Goal: Task Accomplishment & Management: Use online tool/utility

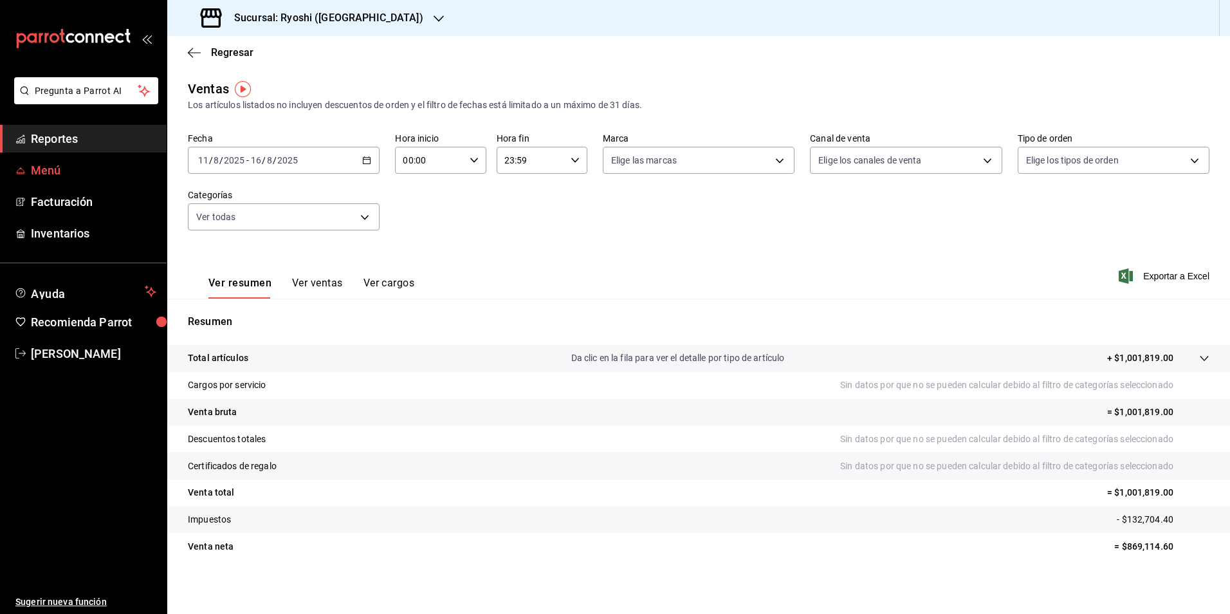
click at [35, 171] on span "Menú" at bounding box center [93, 170] width 125 height 17
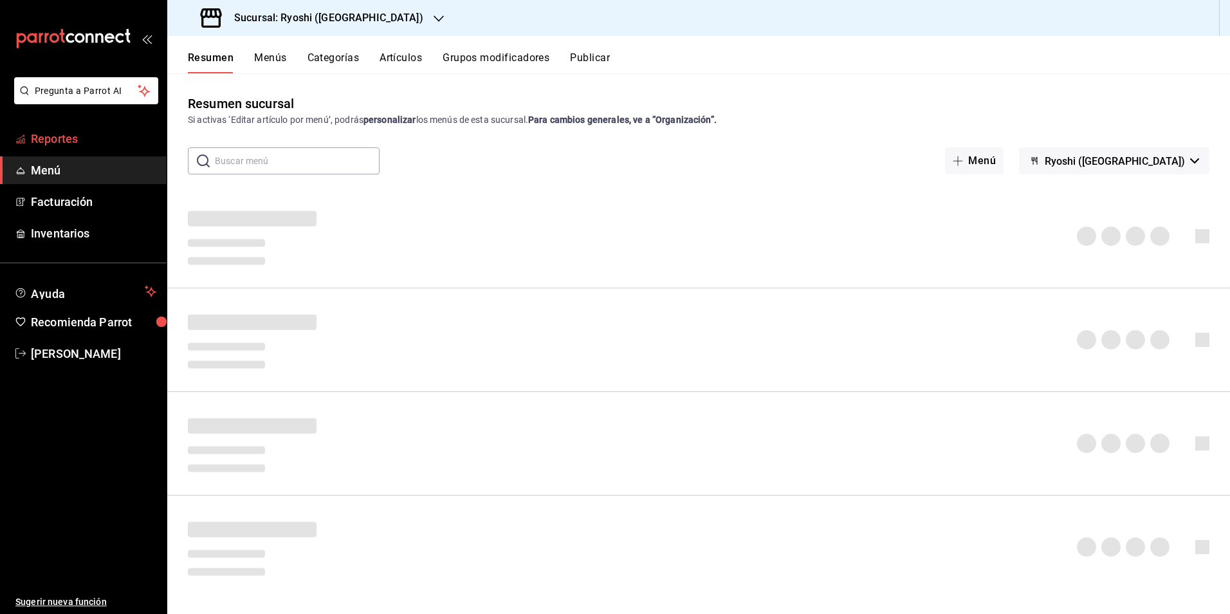
click at [41, 145] on span "Reportes" at bounding box center [93, 138] width 125 height 17
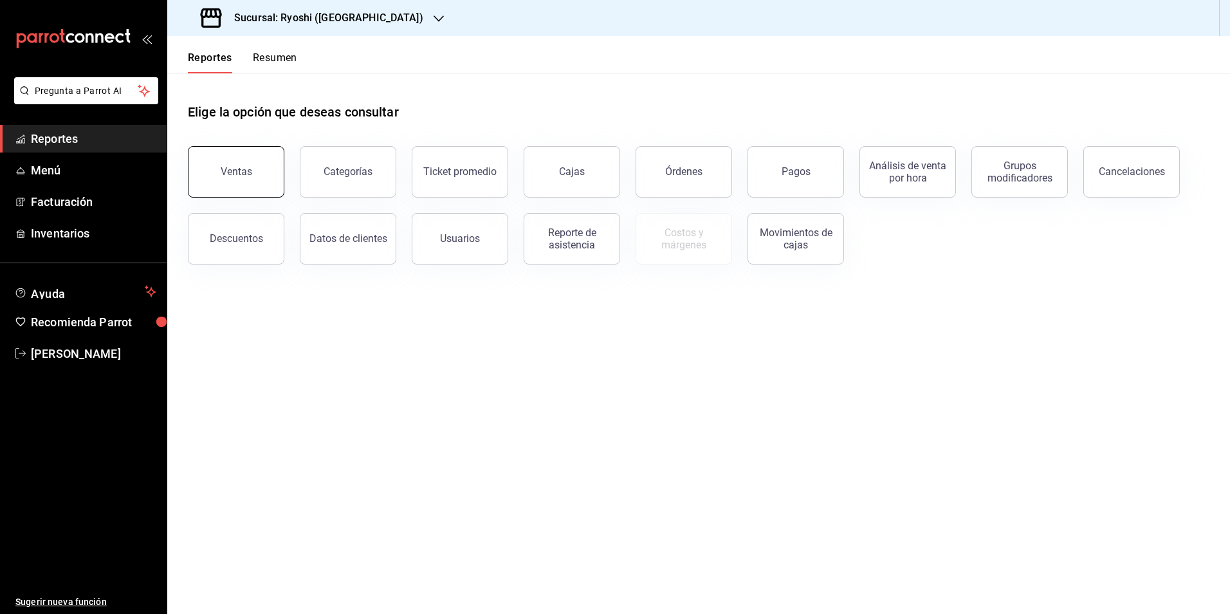
click at [207, 180] on button "Ventas" at bounding box center [236, 171] width 97 height 51
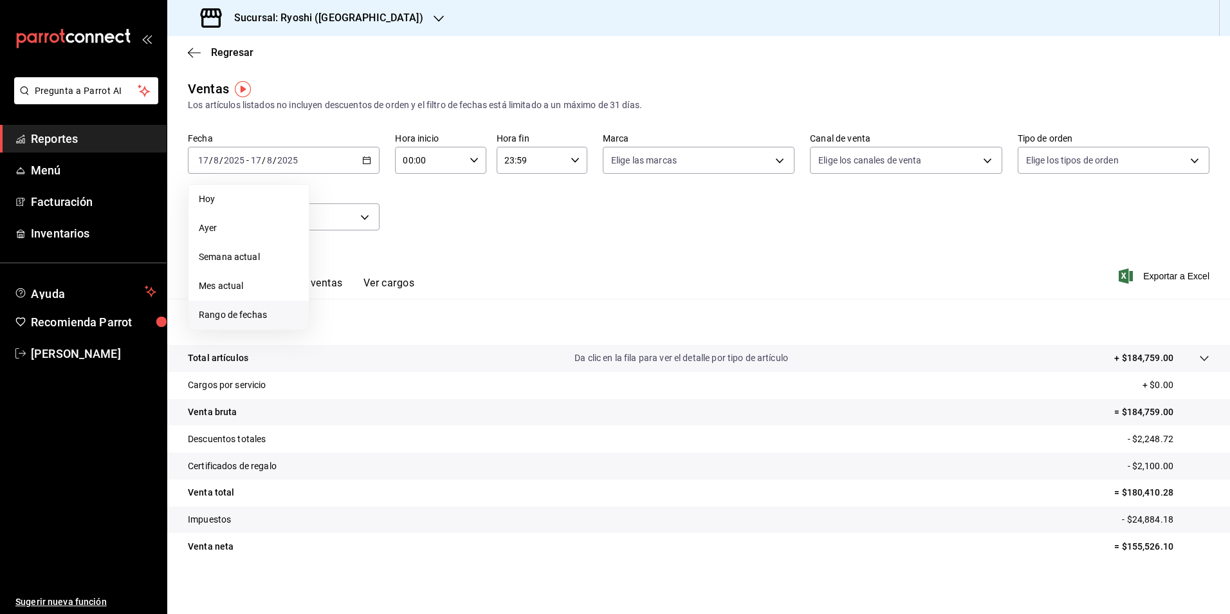
click at [223, 313] on span "Rango de fechas" at bounding box center [249, 315] width 100 height 14
click at [334, 303] on abbr "11" at bounding box center [336, 302] width 8 height 9
click at [466, 302] on button "17" at bounding box center [473, 302] width 23 height 23
click at [306, 225] on body "Pregunta a Parrot AI Reportes Menú Facturación Inventarios Ayuda Recomienda Par…" at bounding box center [615, 307] width 1230 height 614
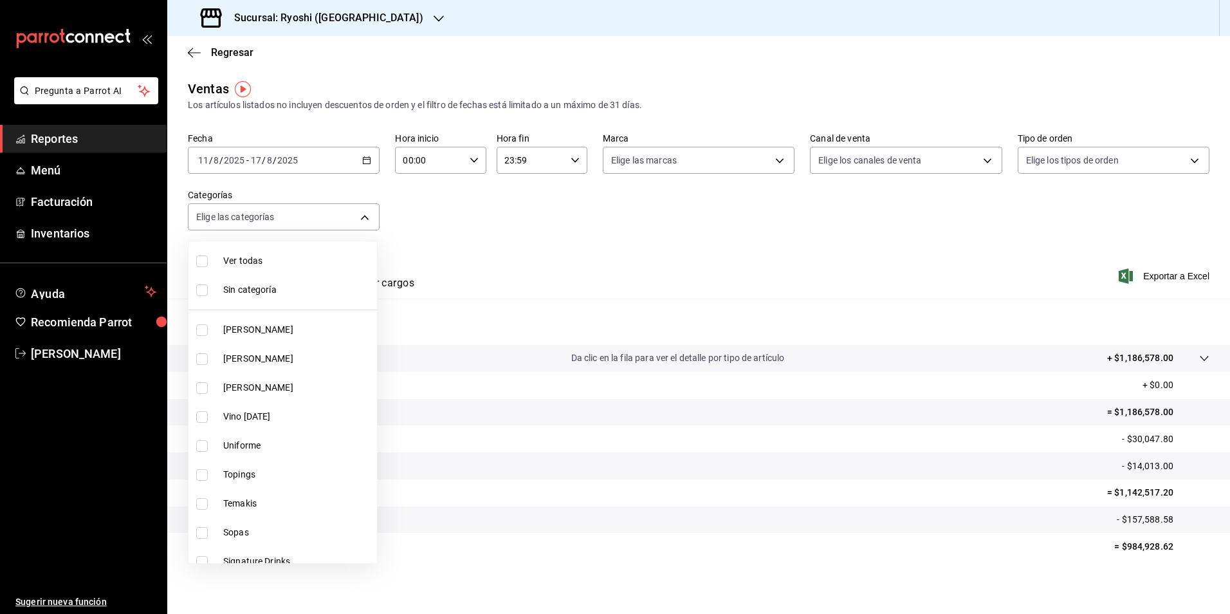
click at [206, 260] on input "checkbox" at bounding box center [202, 261] width 12 height 12
checkbox input "true"
type input "cac91b0d-36d9-4c91-ae8f-f0337e3062a3,85315008-b38c-4609-9071-854245cf735d,eb768…"
checkbox input "true"
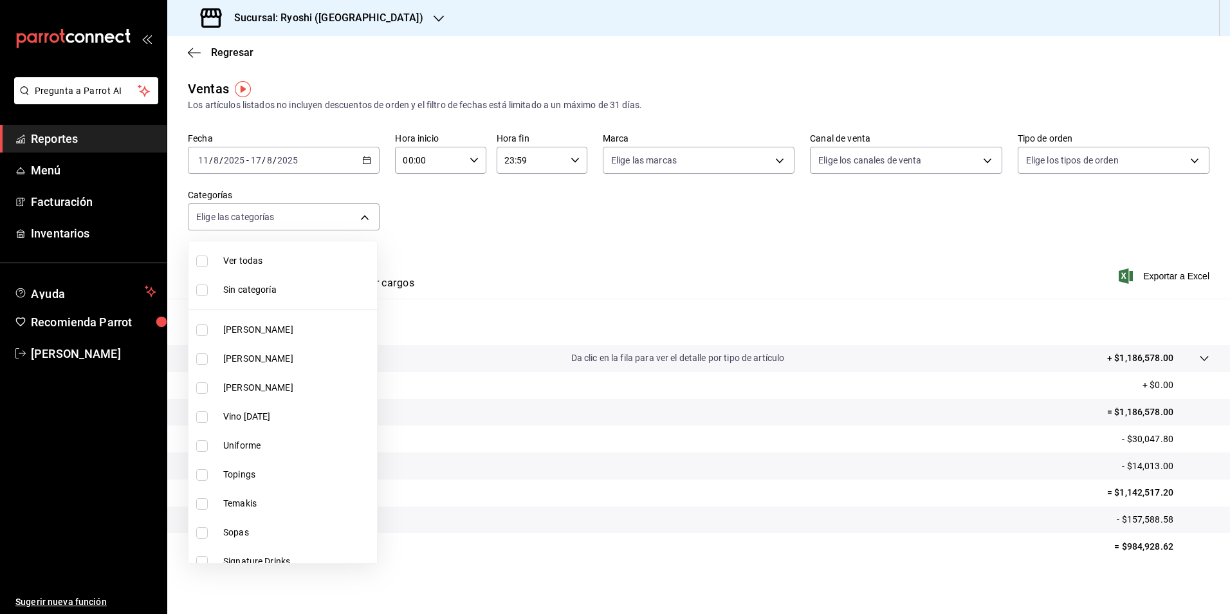
checkbox input "true"
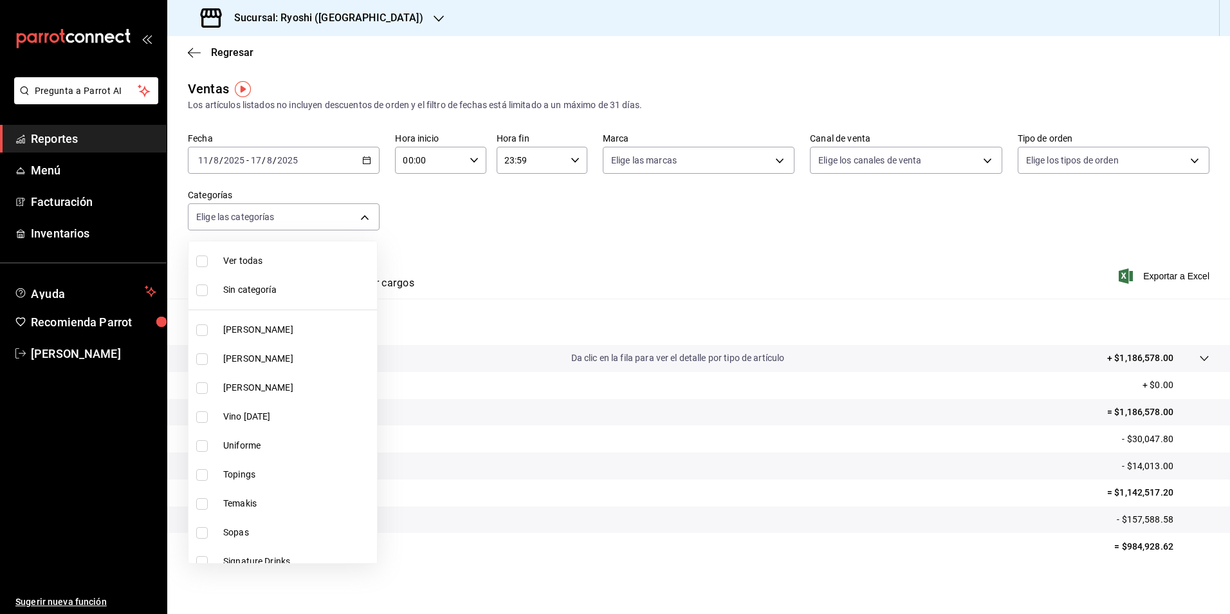
checkbox input "true"
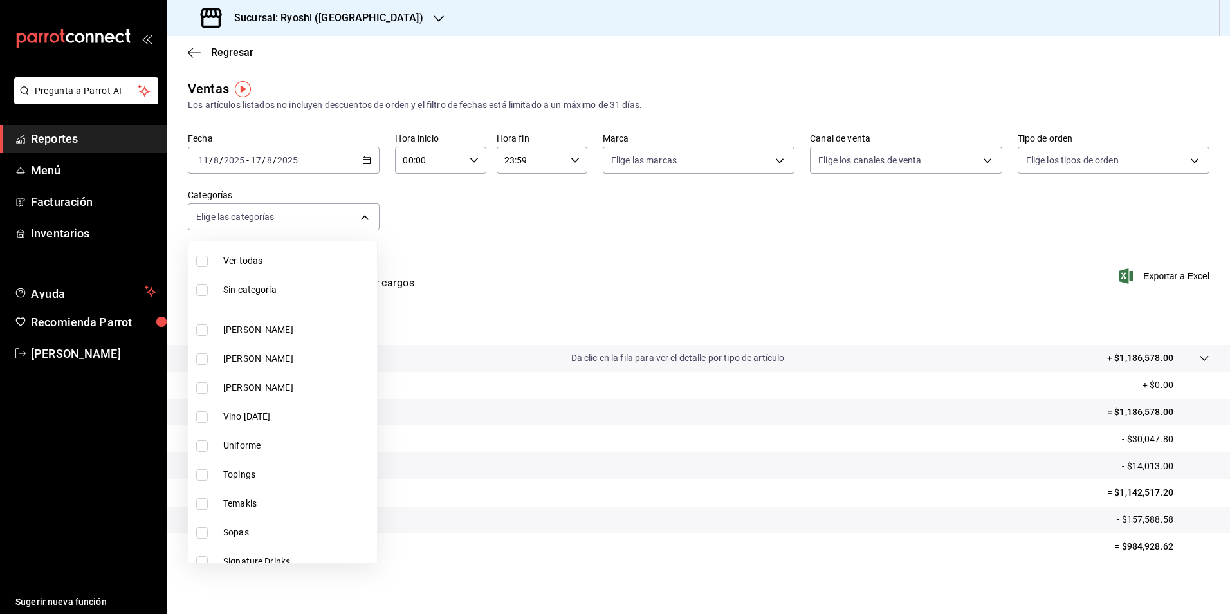
checkbox input "true"
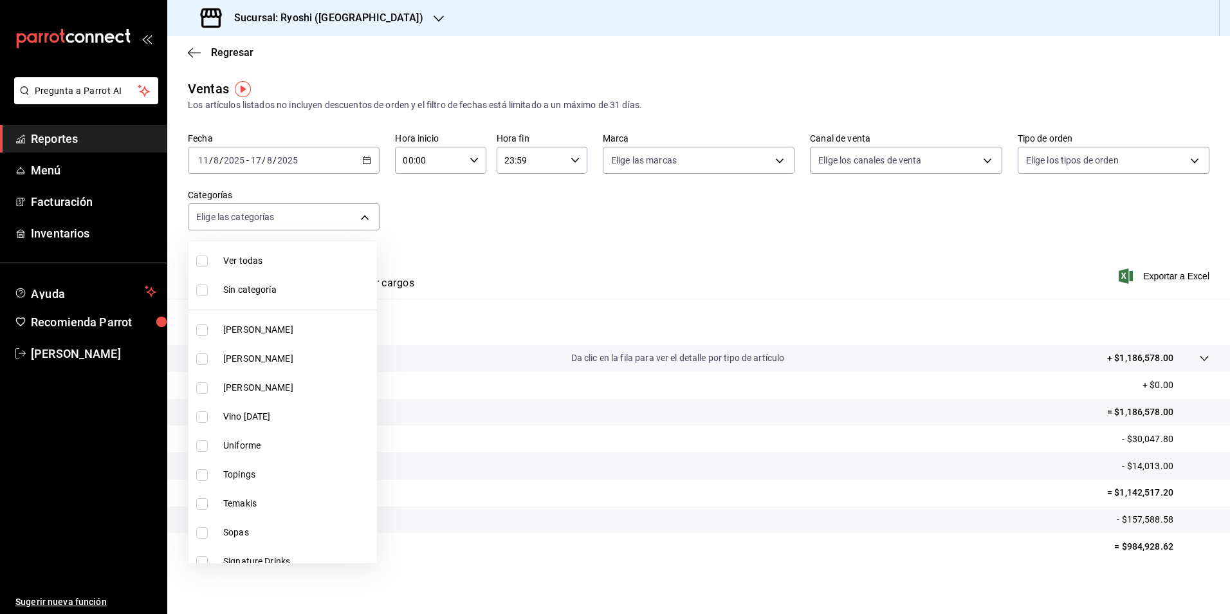
checkbox input "true"
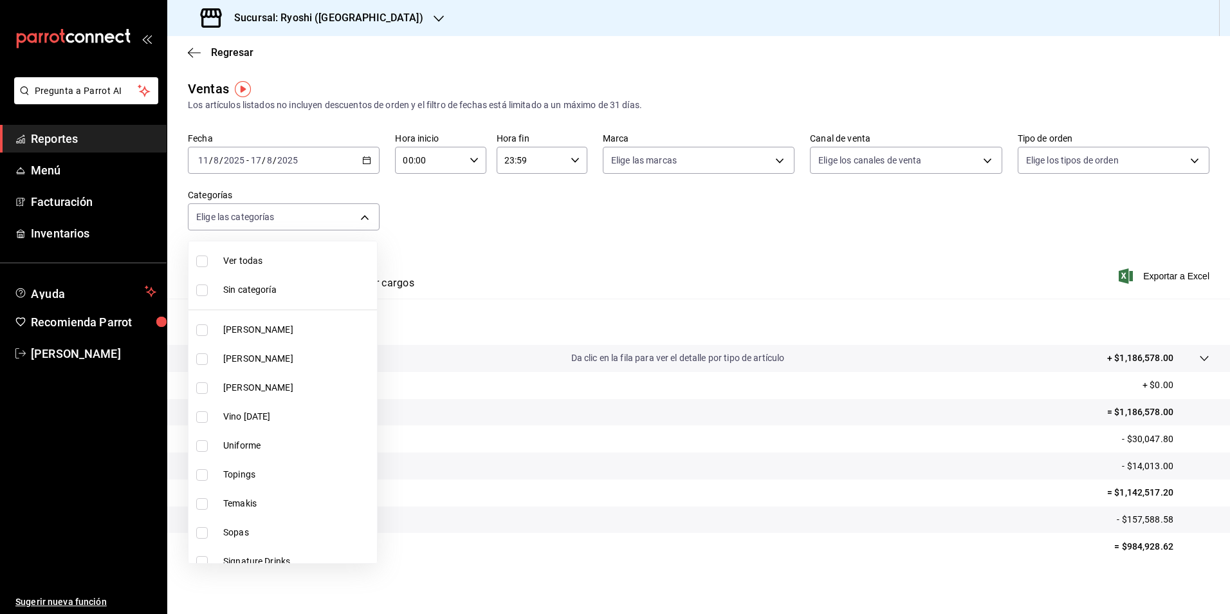
checkbox input "true"
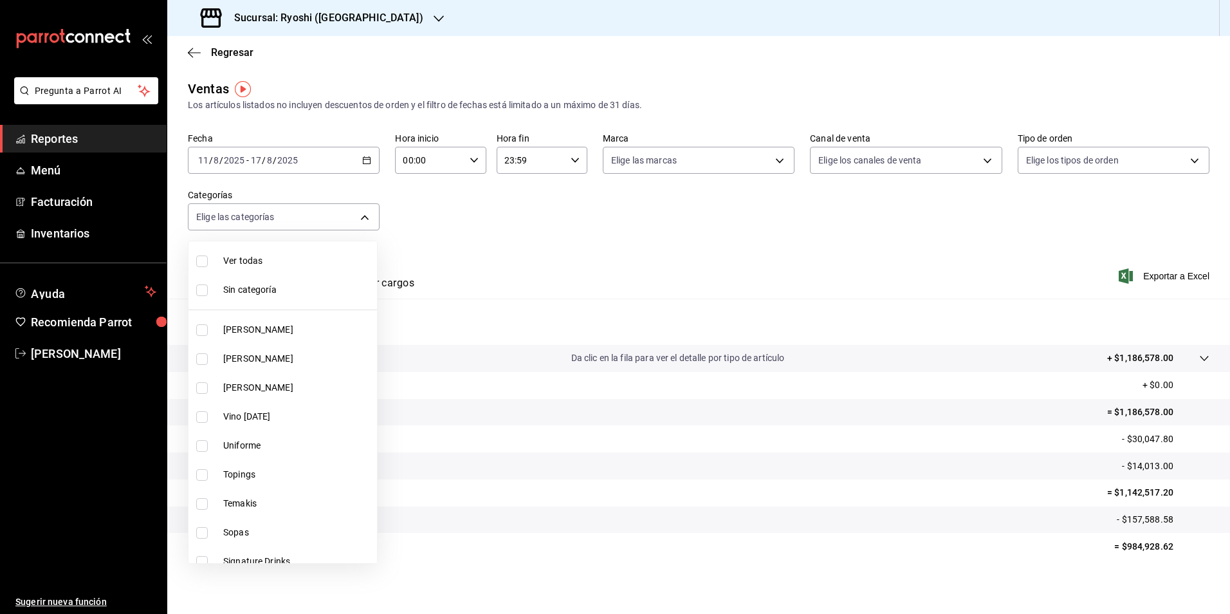
checkbox input "true"
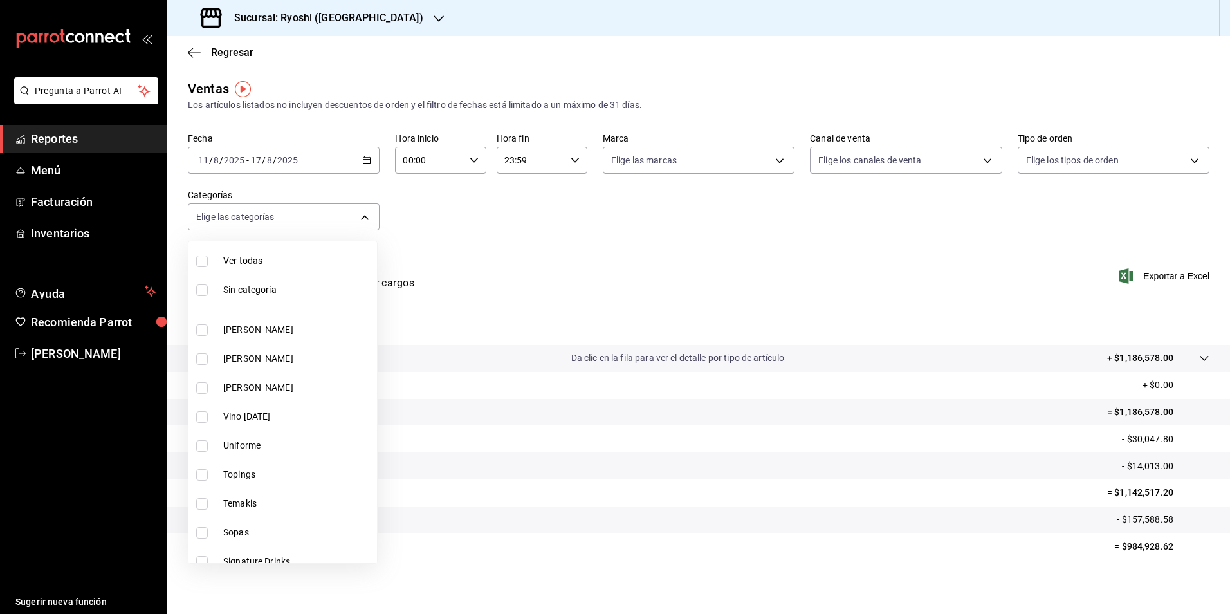
checkbox input "true"
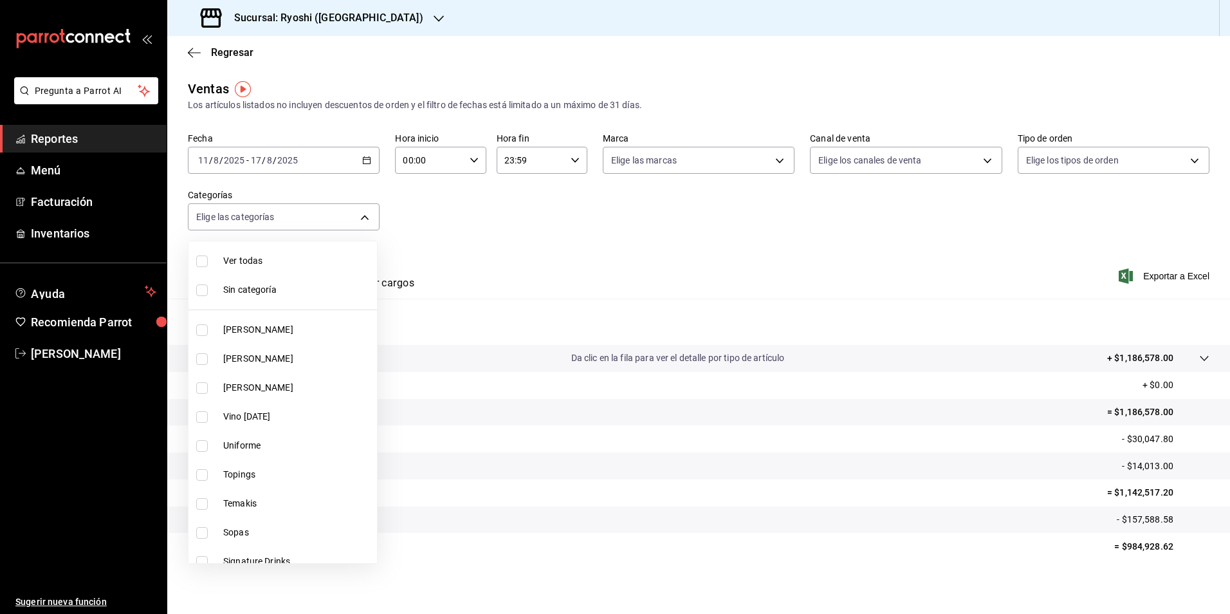
checkbox input "true"
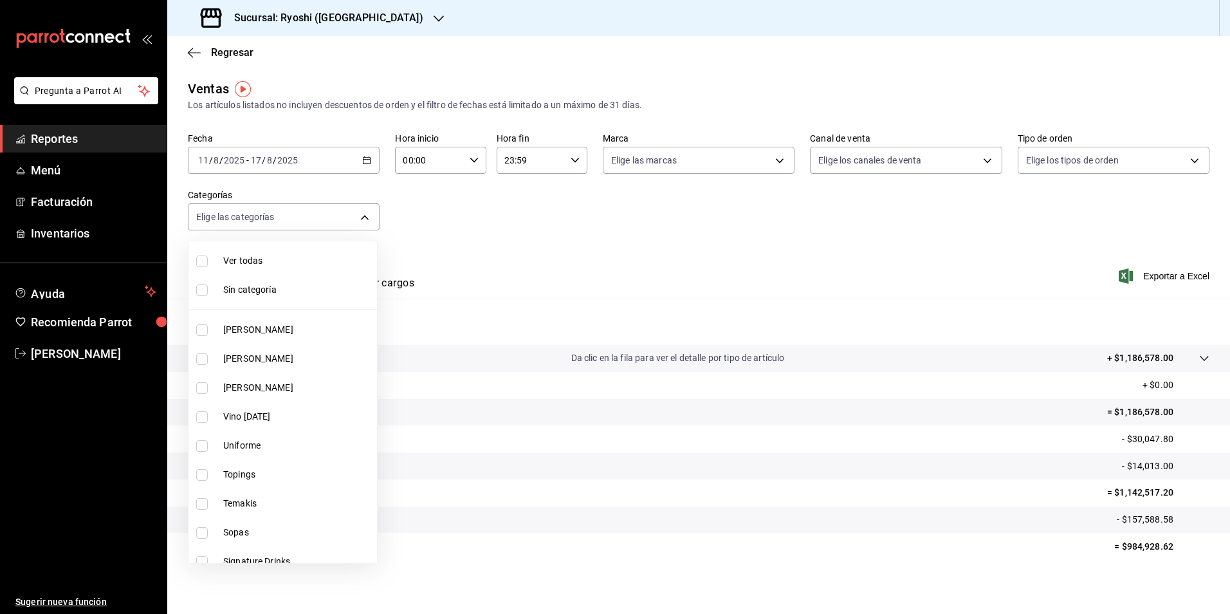
checkbox input "true"
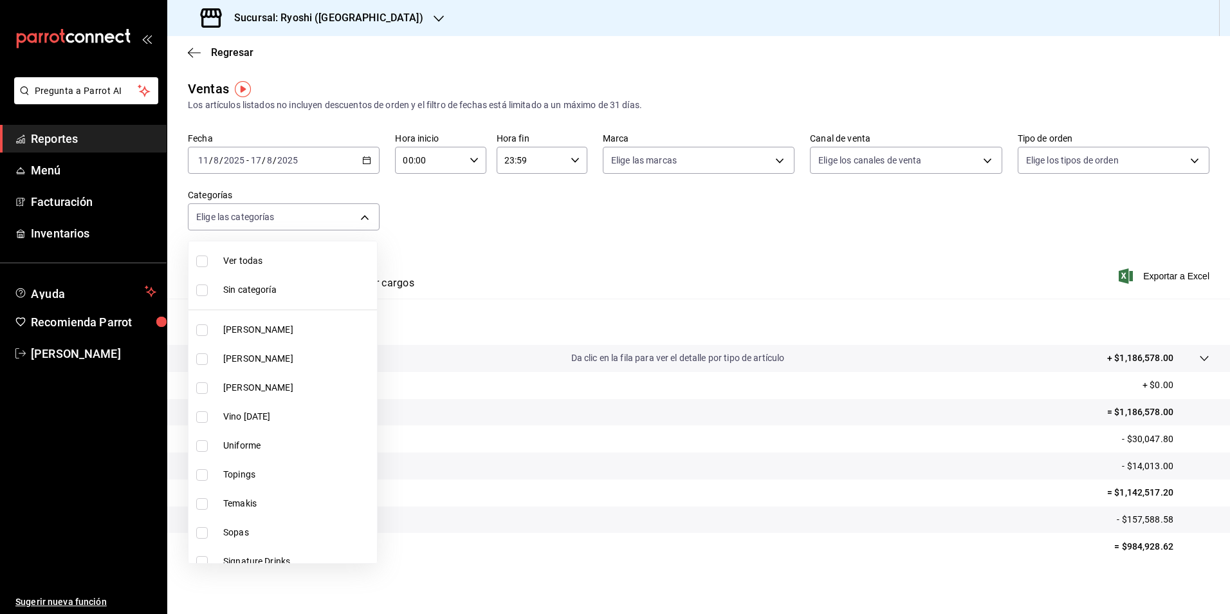
checkbox input "true"
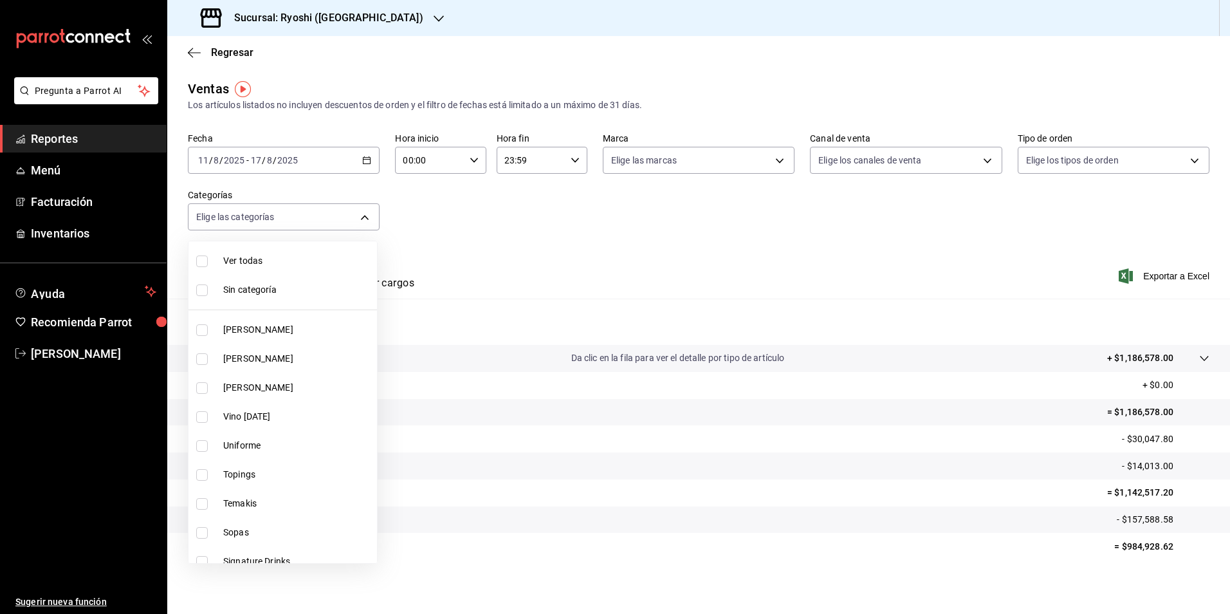
checkbox input "true"
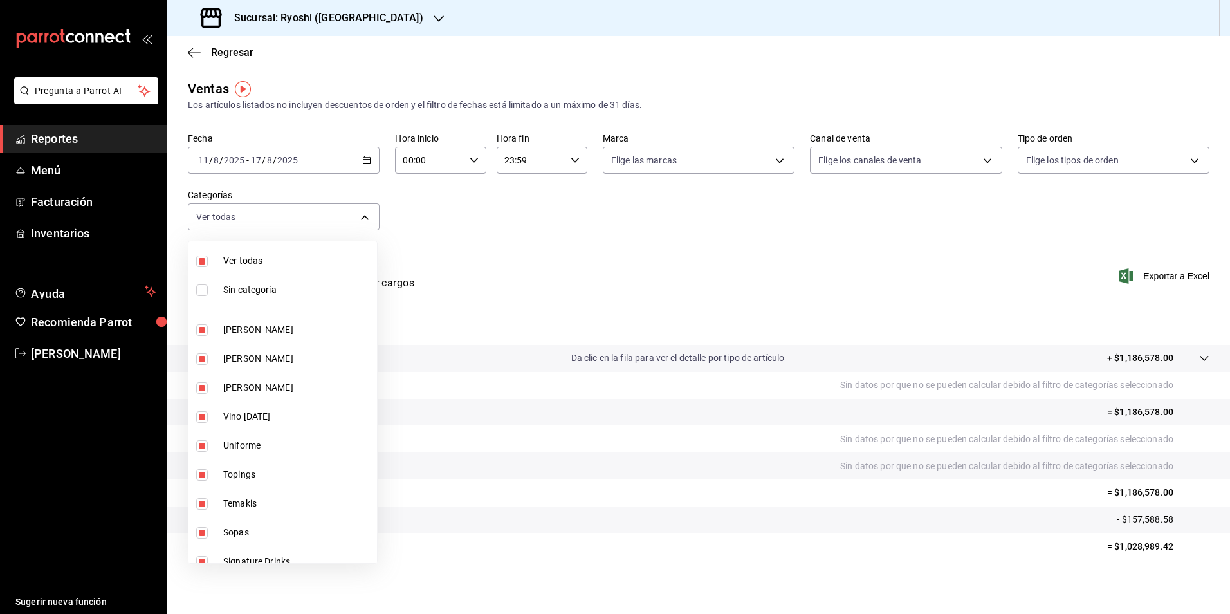
click at [1144, 277] on div at bounding box center [615, 307] width 1230 height 614
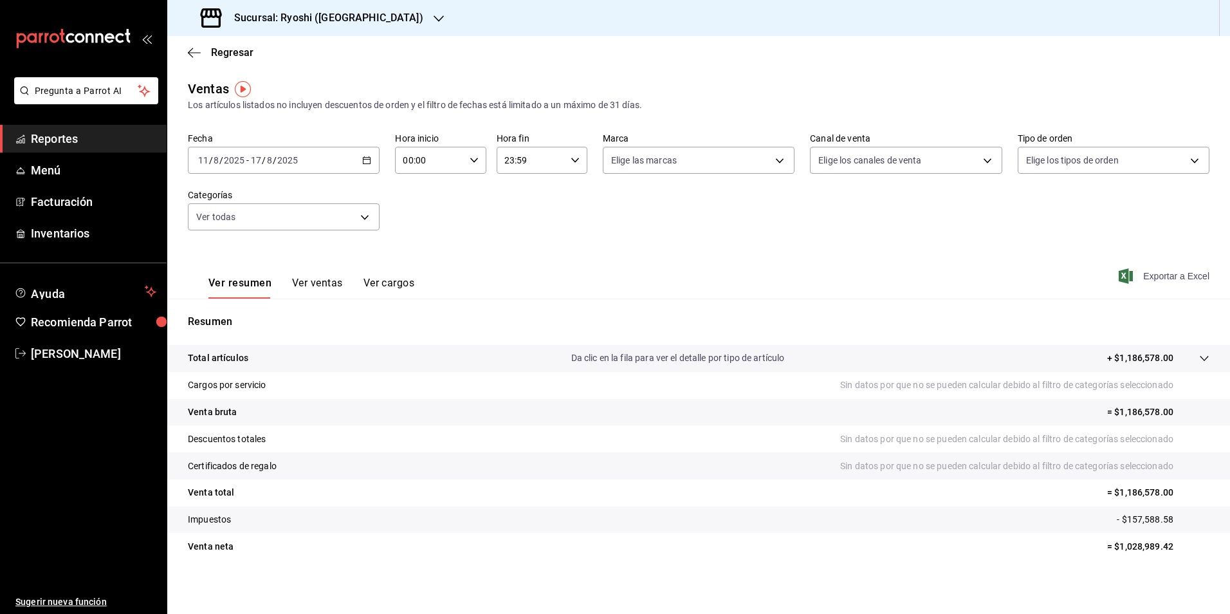
click at [1144, 275] on span "Exportar a Excel" at bounding box center [1166, 275] width 88 height 15
